Goal: Task Accomplishment & Management: Manage account settings

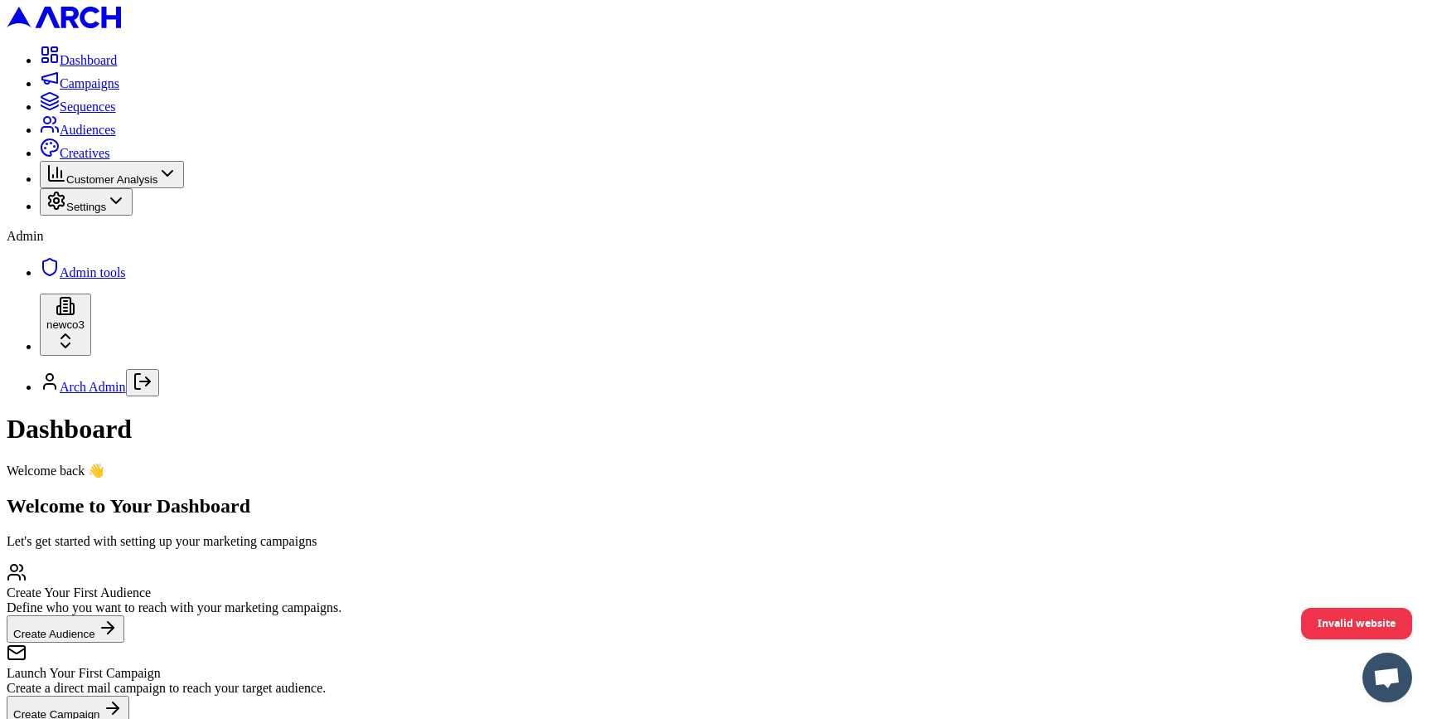
click at [189, 666] on html "Dashboard Campaigns Sequences Audiences Creatives Customer Analysis Settings Ad…" at bounding box center [716, 422] width 1432 height 845
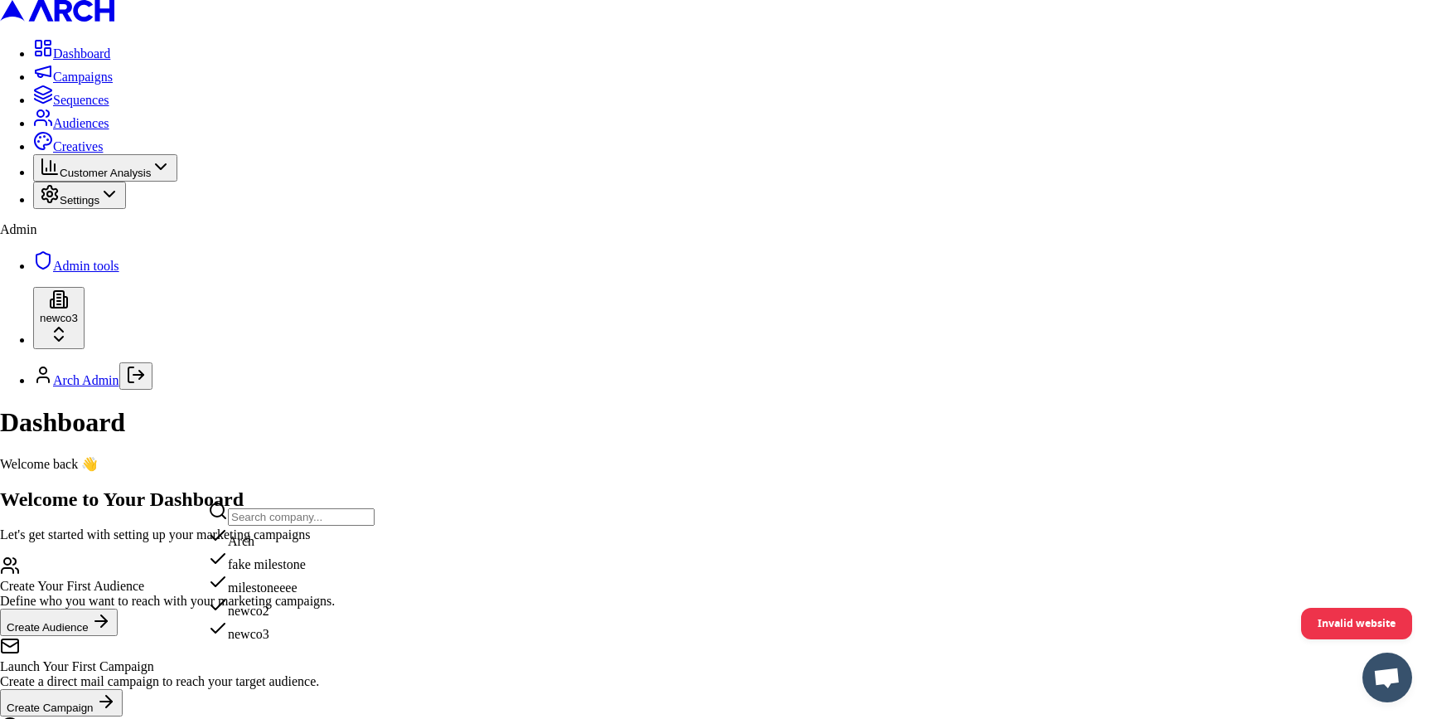
click at [114, 333] on html "Dashboard Campaigns Sequences Audiences Creatives Customer Analysis Settings Ad…" at bounding box center [716, 419] width 1432 height 838
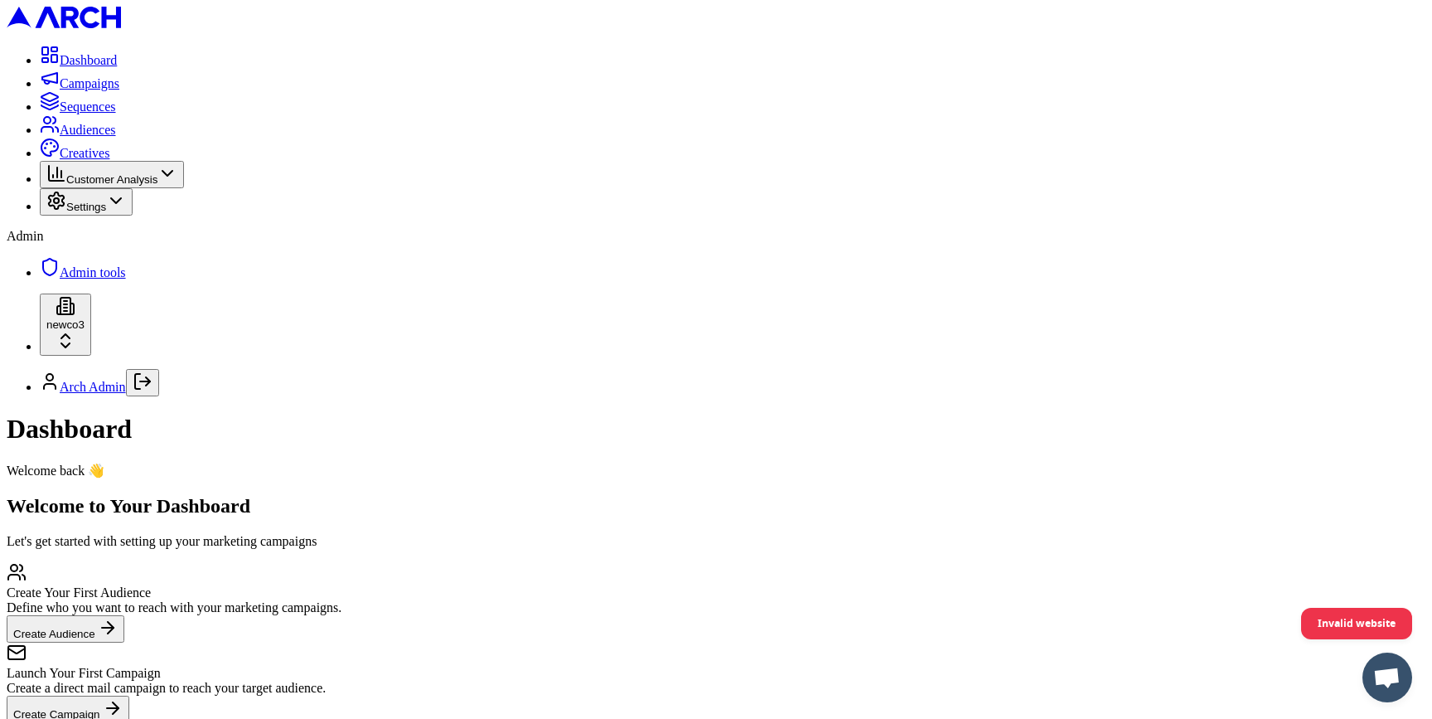
click at [91, 279] on span "Admin tools" at bounding box center [93, 272] width 66 height 14
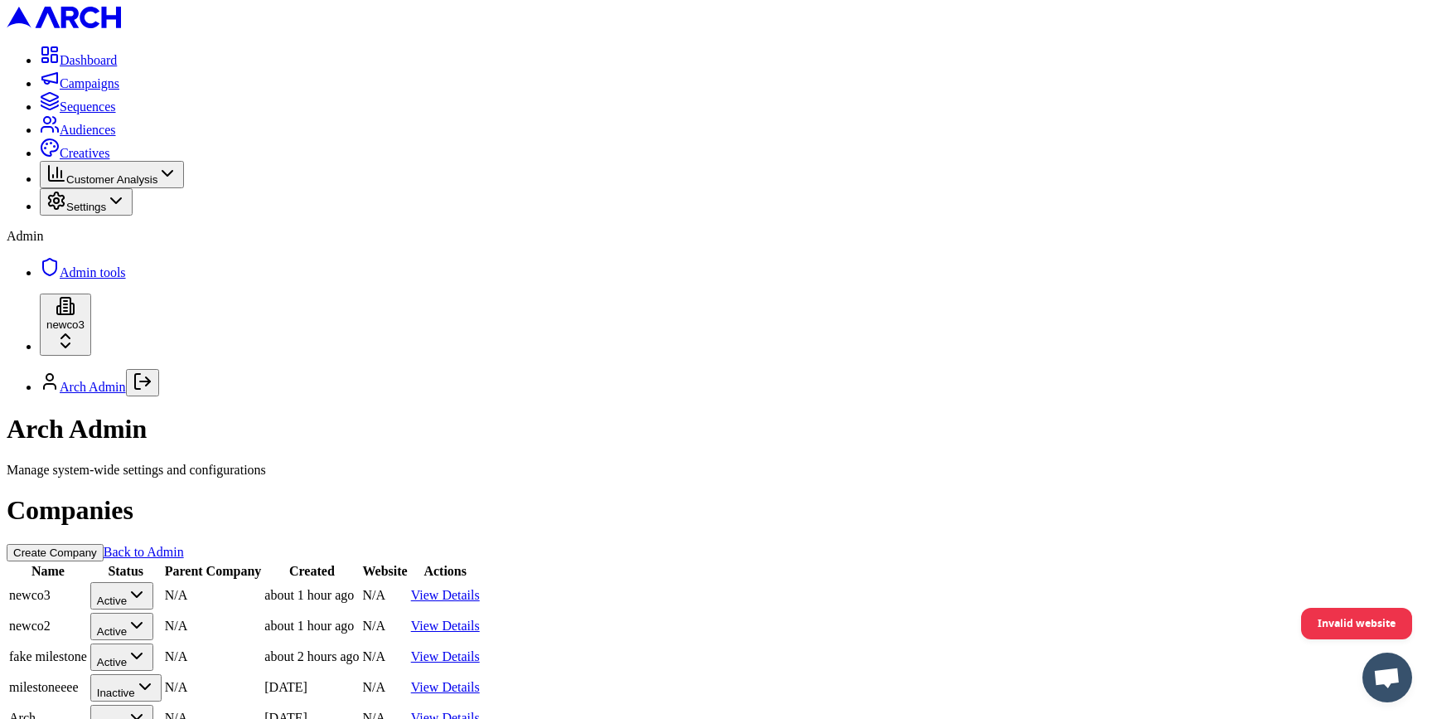
click at [104, 544] on button "Create Company" at bounding box center [55, 552] width 97 height 17
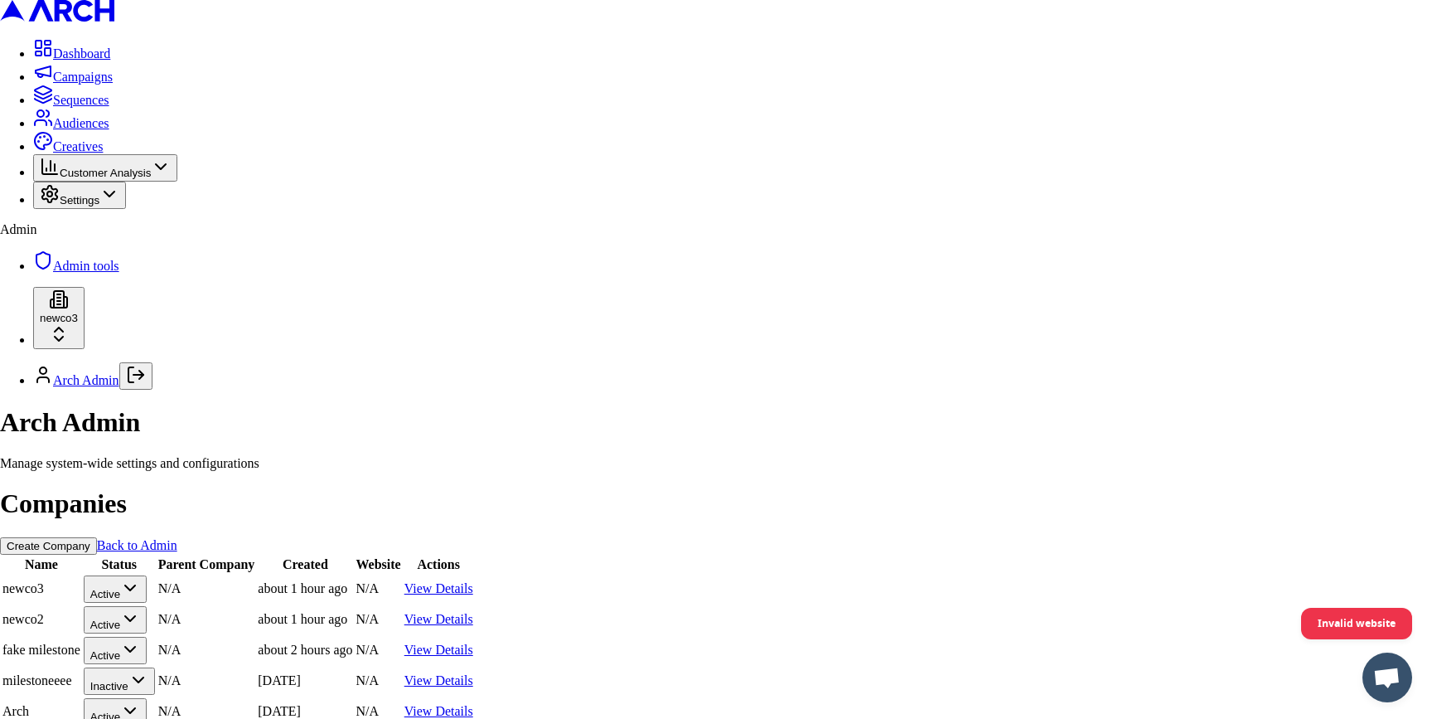
type input "newco4"
click at [156, 668] on html "Dashboard Campaigns Sequences Audiences Creatives Customer Analysis Settings Ad…" at bounding box center [716, 405] width 1432 height 811
click at [283, 638] on div "newco4" at bounding box center [291, 626] width 167 height 23
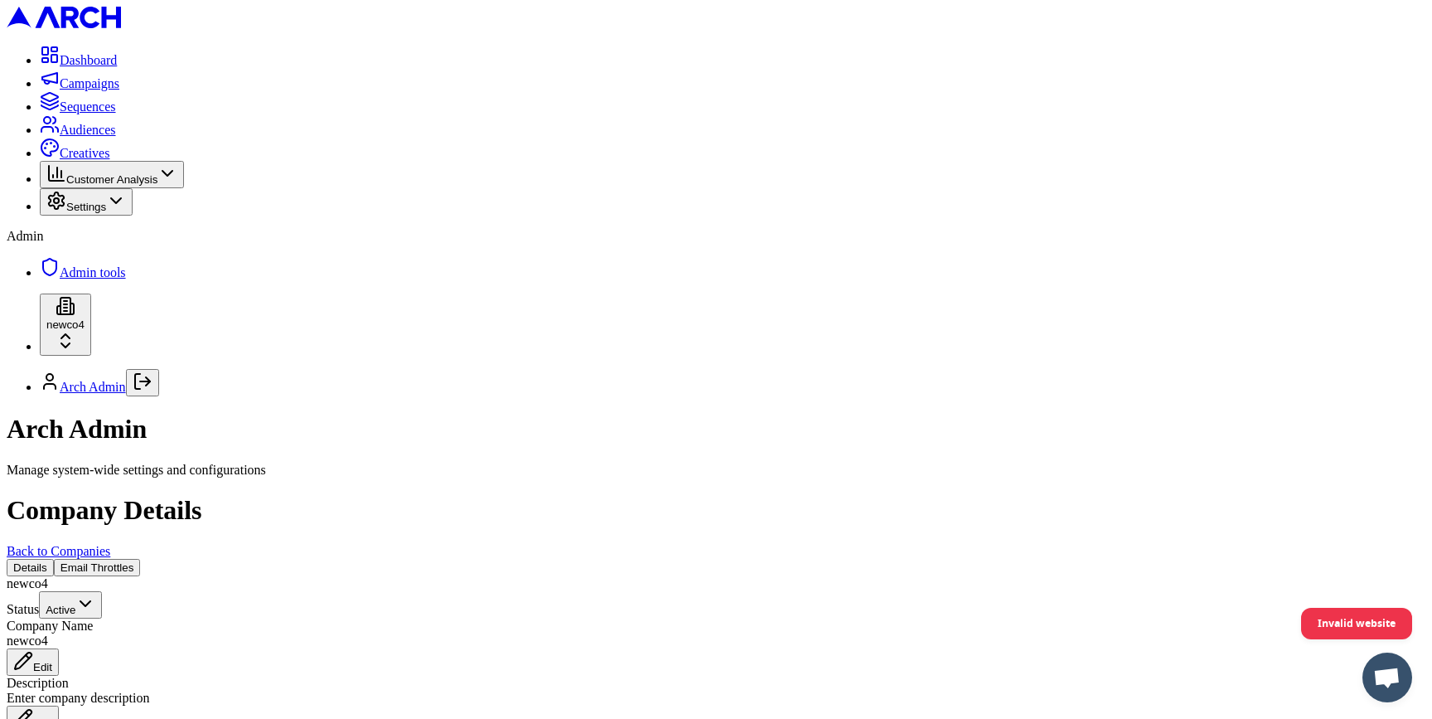
click at [106, 213] on span "Settings" at bounding box center [86, 207] width 40 height 12
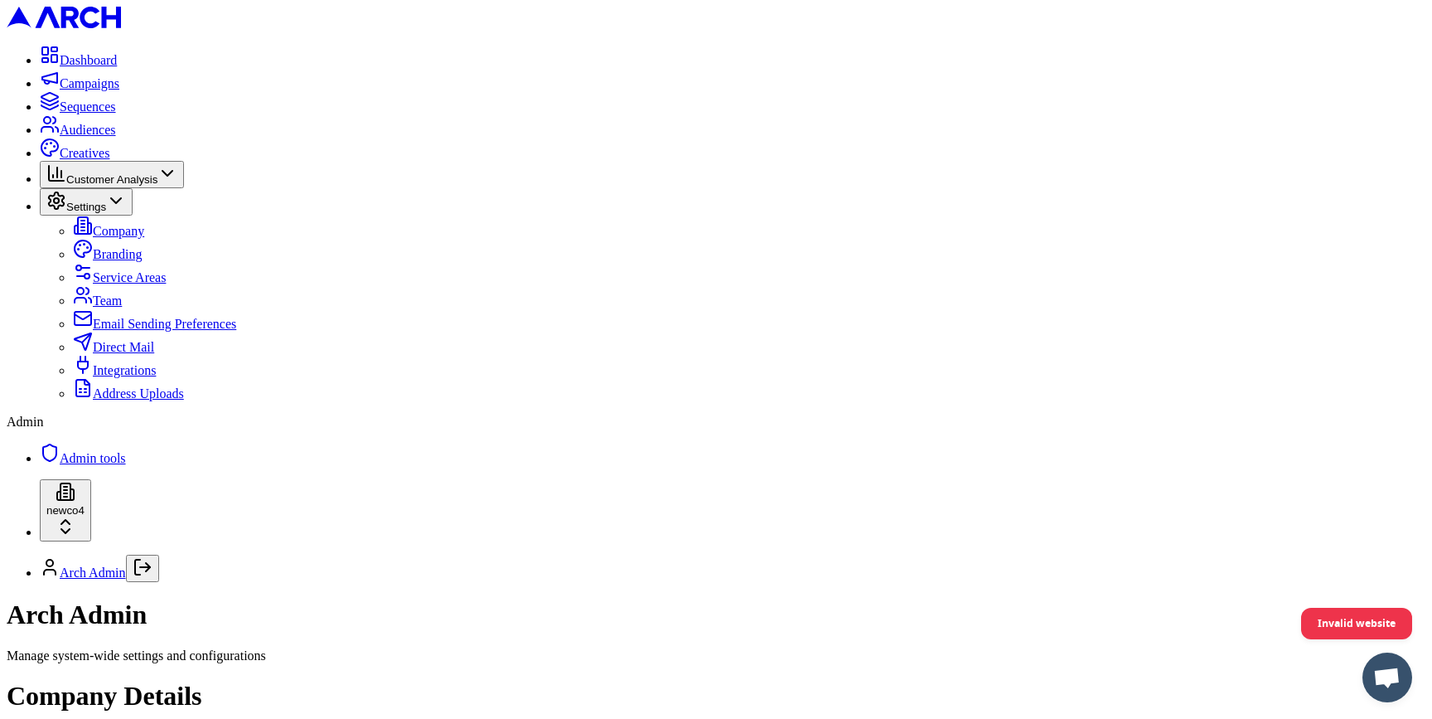
click at [144, 377] on link "Integrations" at bounding box center [114, 370] width 83 height 14
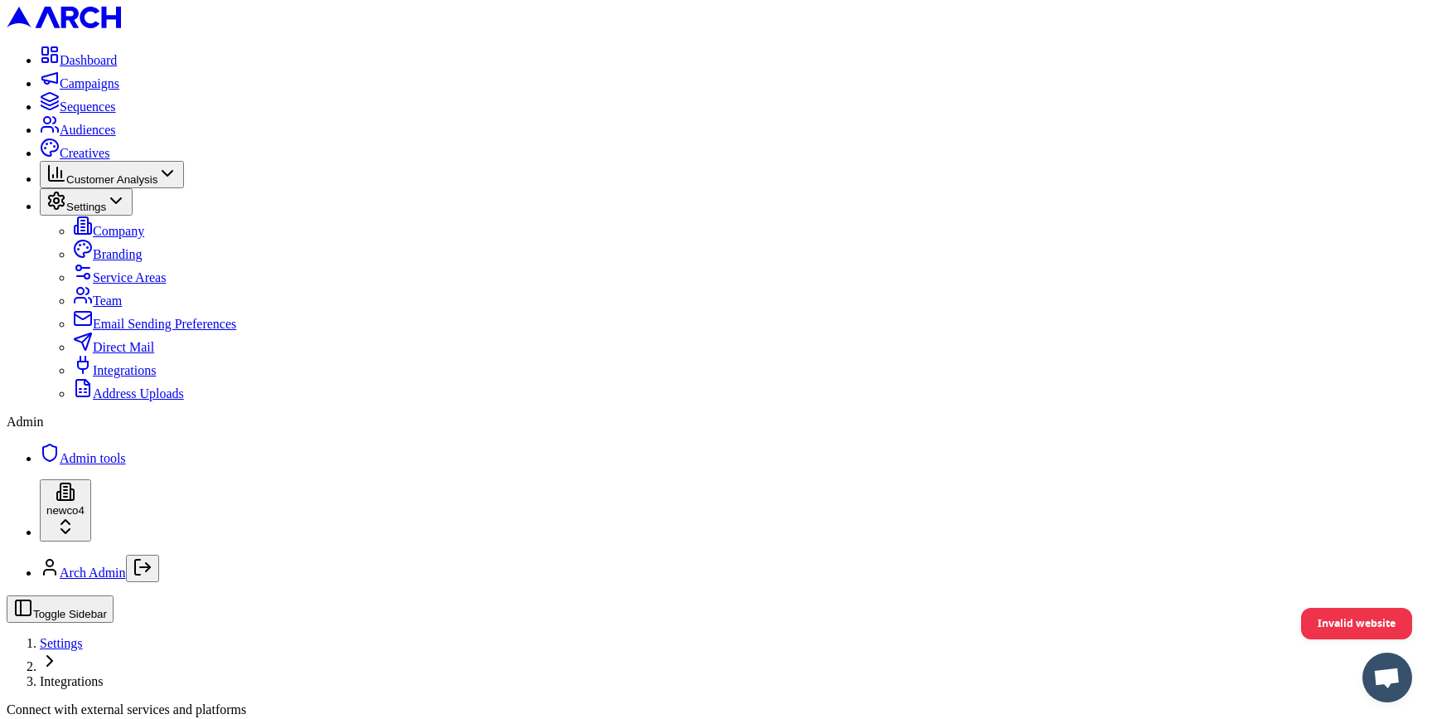
paste input "2664964514"
type input "2664964514"
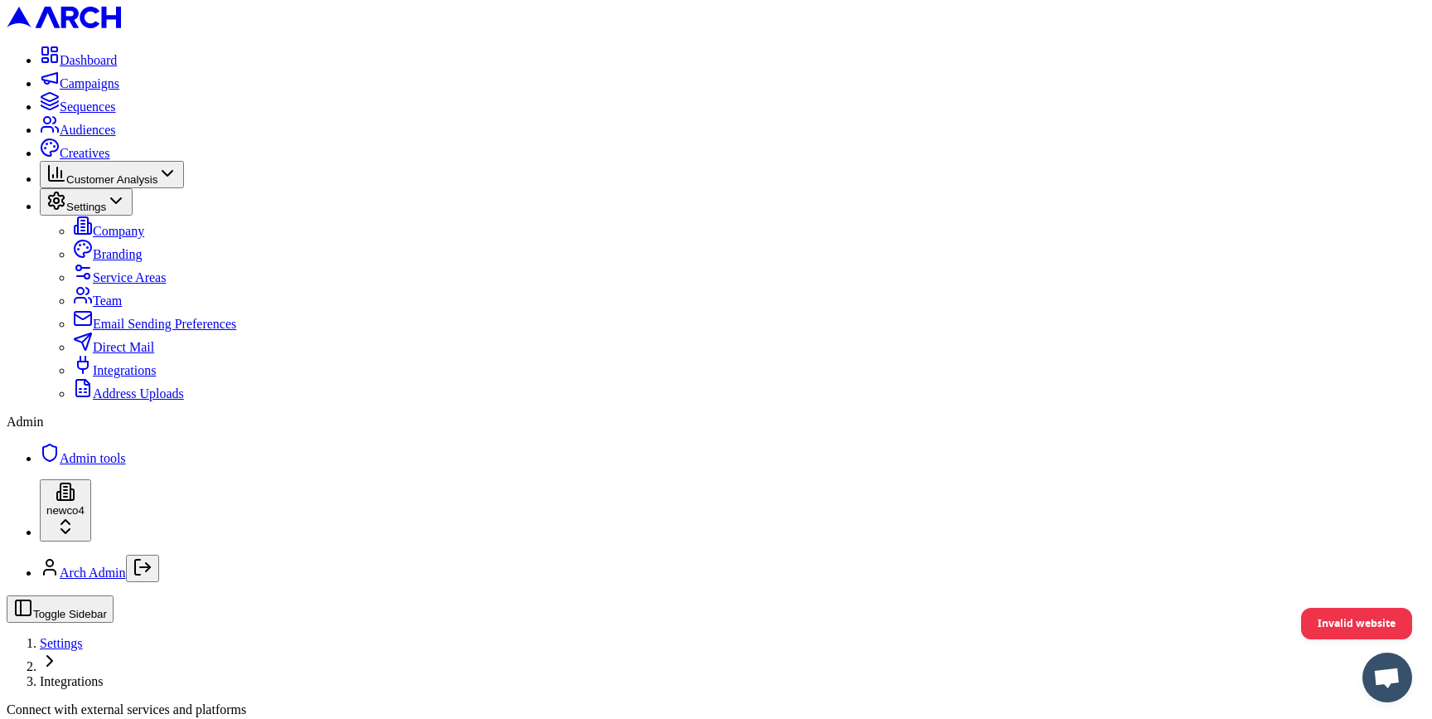
paste input "cid.37rbmulqlu02btsqr5vbj6v0f"
type input "cid.37rbmulqlu02btsqr5vbj6v0f"
